Goal: Use online tool/utility: Utilize a website feature to perform a specific function

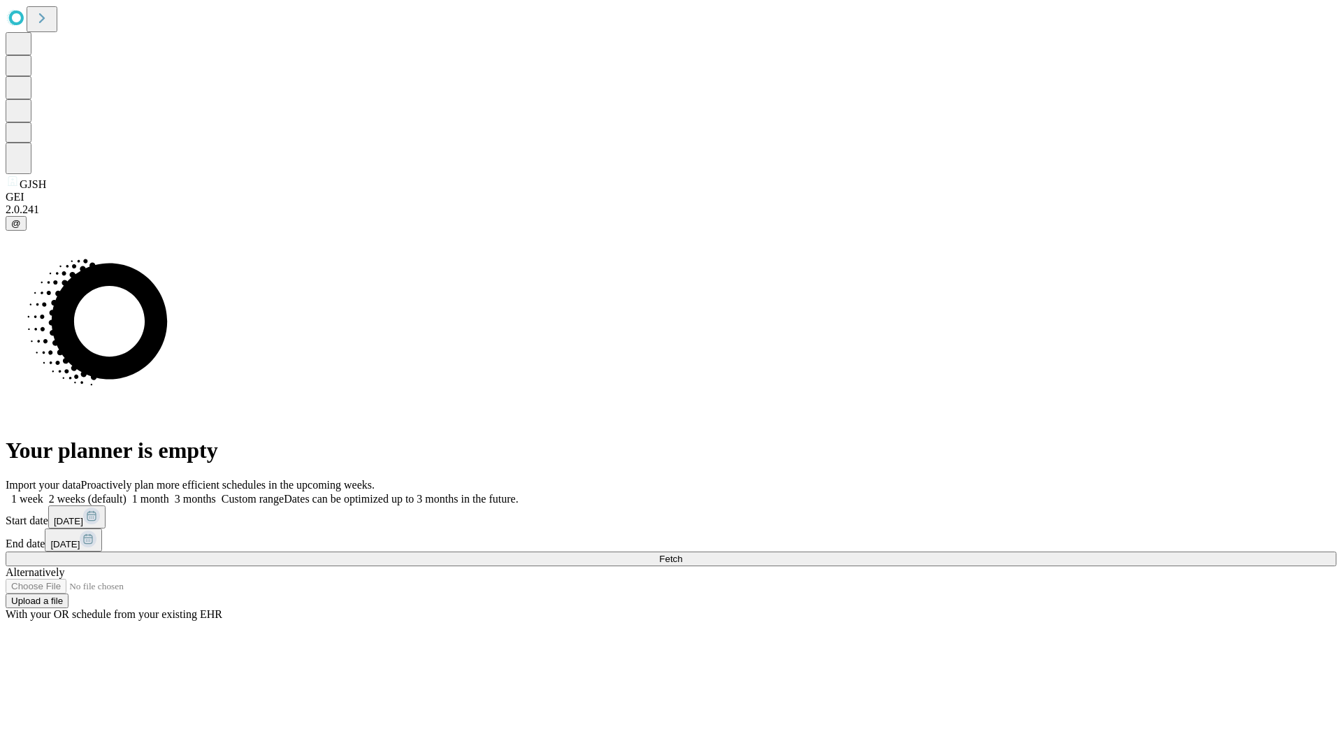
click at [682, 554] on span "Fetch" at bounding box center [670, 559] width 23 height 10
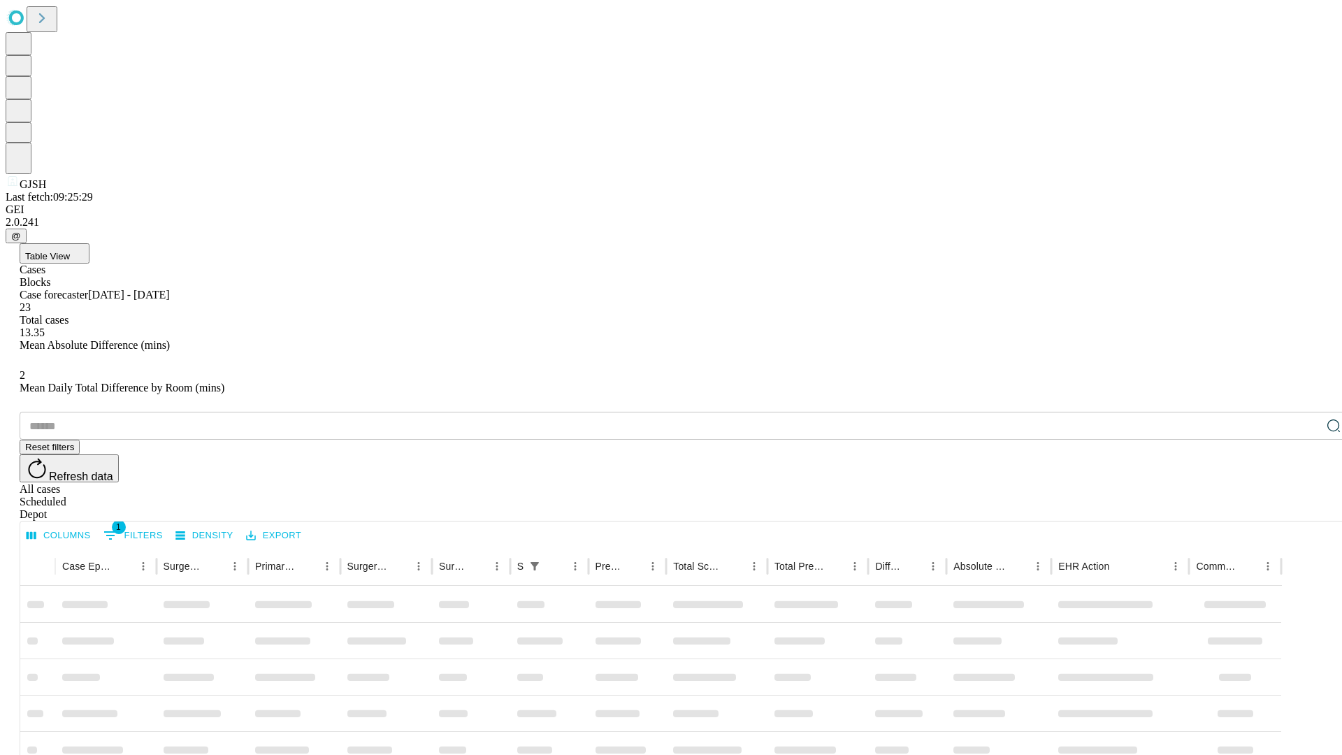
click at [70, 251] on span "Table View" at bounding box center [47, 256] width 45 height 10
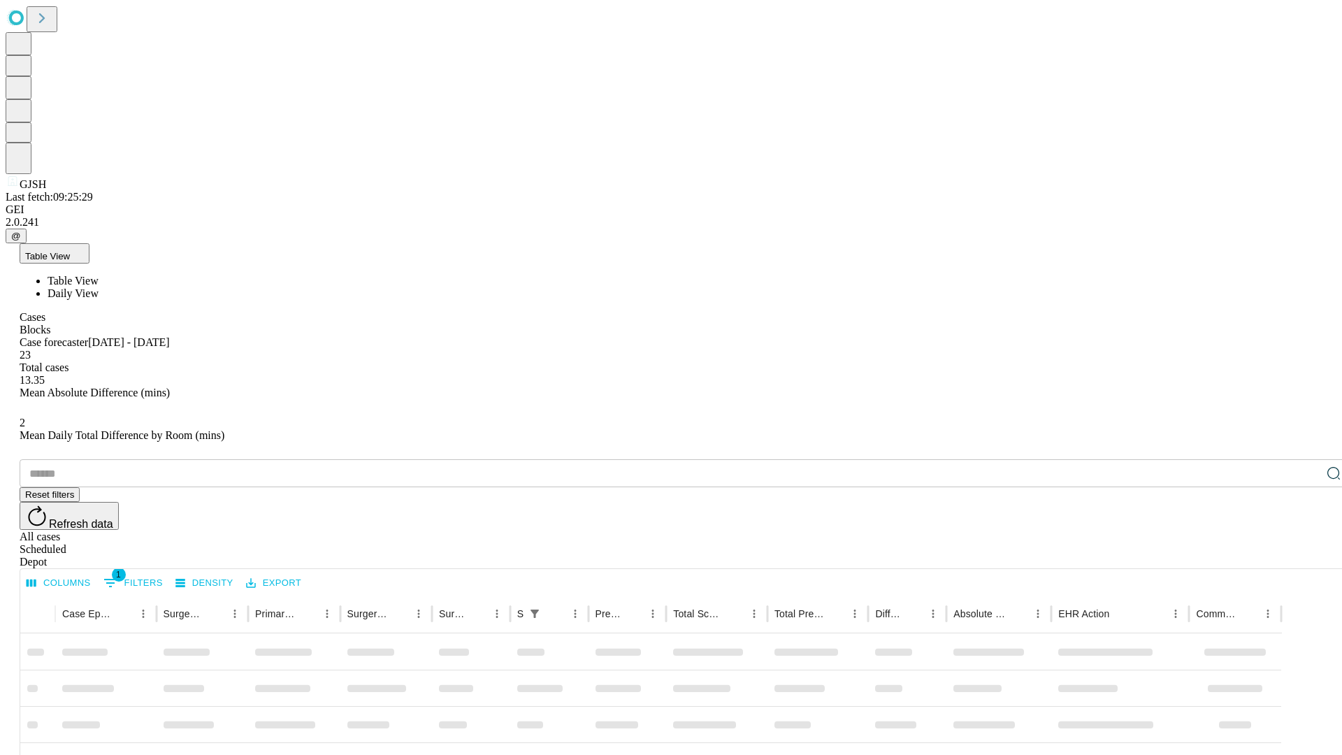
click at [99, 287] on span "Daily View" at bounding box center [73, 293] width 51 height 12
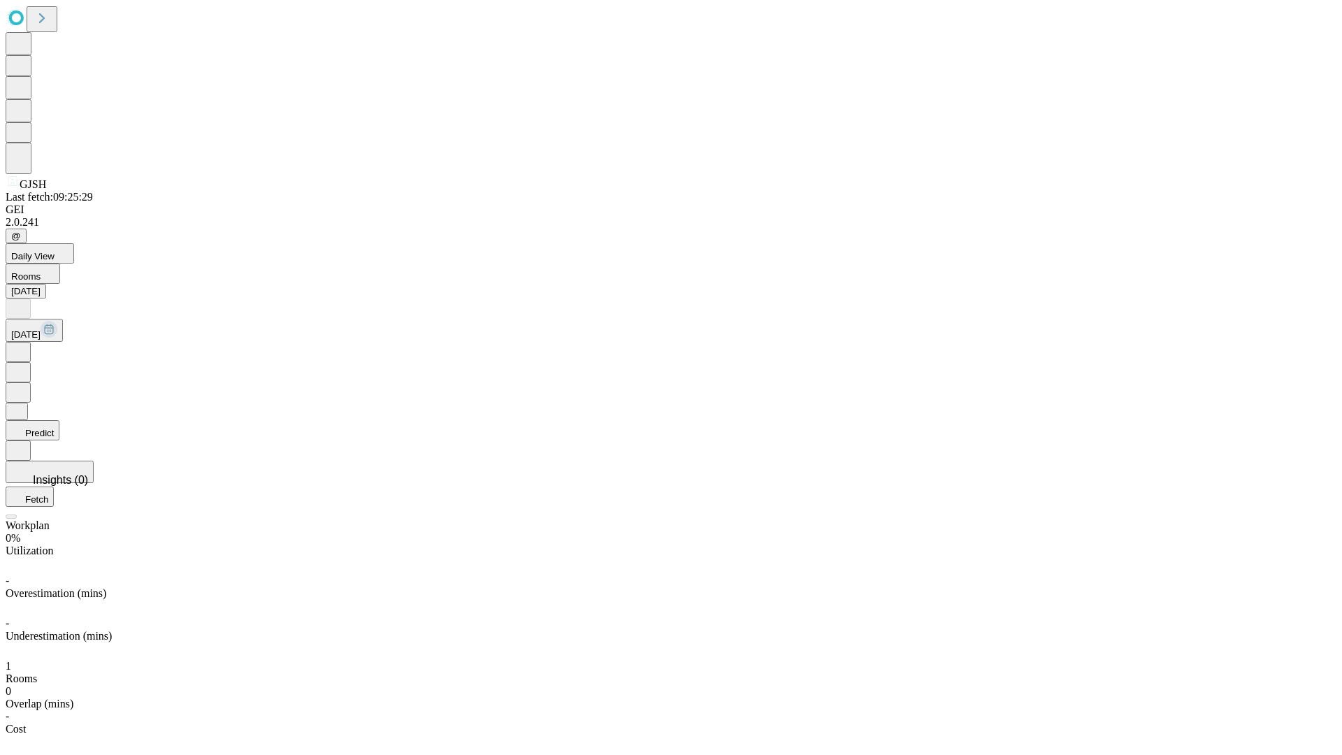
click at [59, 420] on button "Predict" at bounding box center [33, 430] width 54 height 20
